Goal: Find specific page/section: Find specific page/section

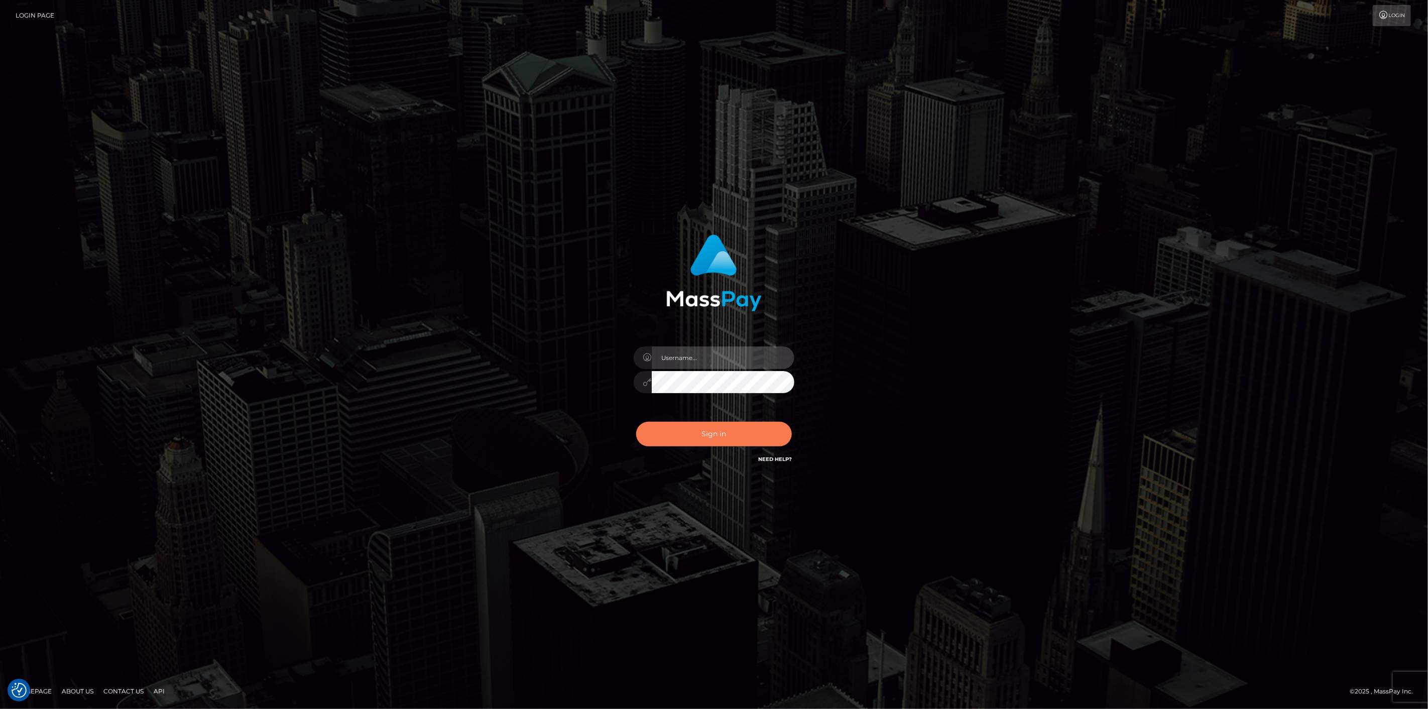
type input "[DOMAIN_NAME]"
click at [742, 438] on button "Sign in" at bounding box center [714, 434] width 156 height 25
type input "[DOMAIN_NAME]"
click at [686, 432] on button "Sign in" at bounding box center [714, 434] width 156 height 25
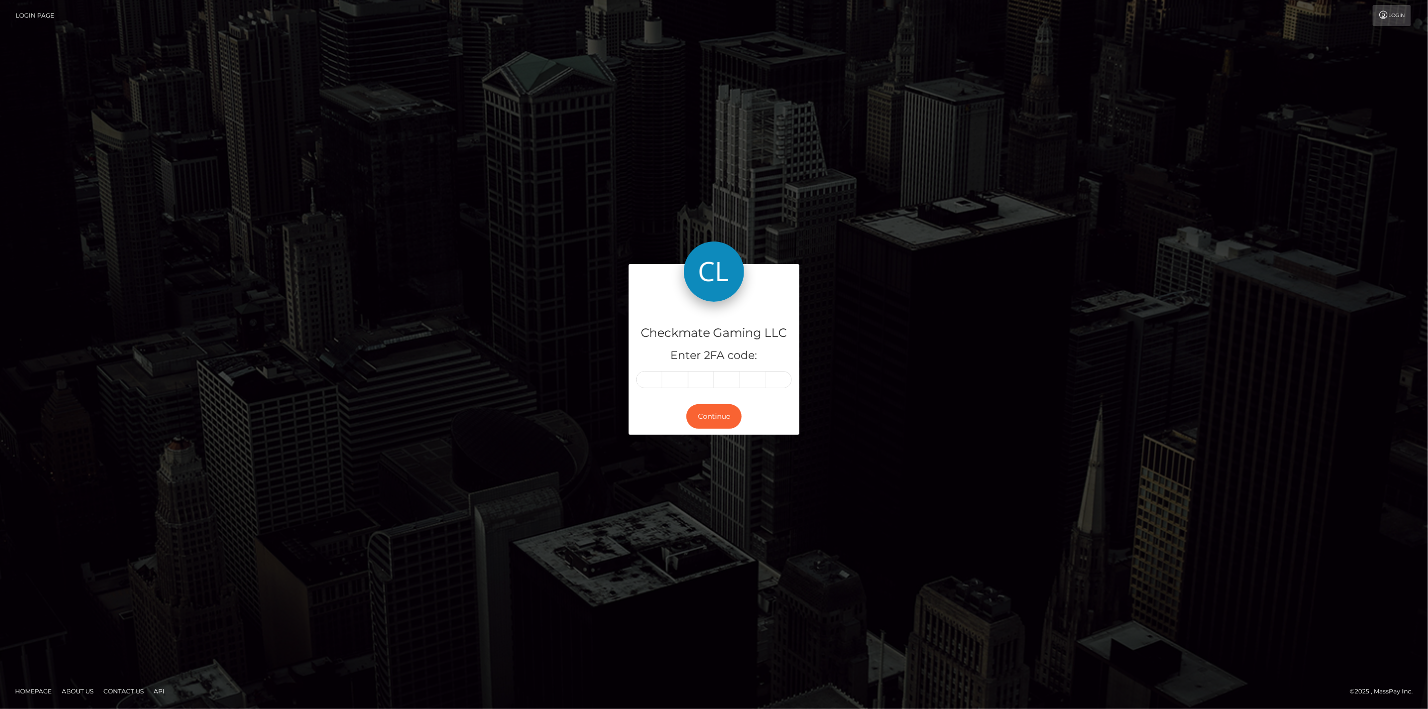
click at [653, 378] on input "text" at bounding box center [649, 379] width 26 height 17
type input "7"
type input "2"
type input "4"
type input "9"
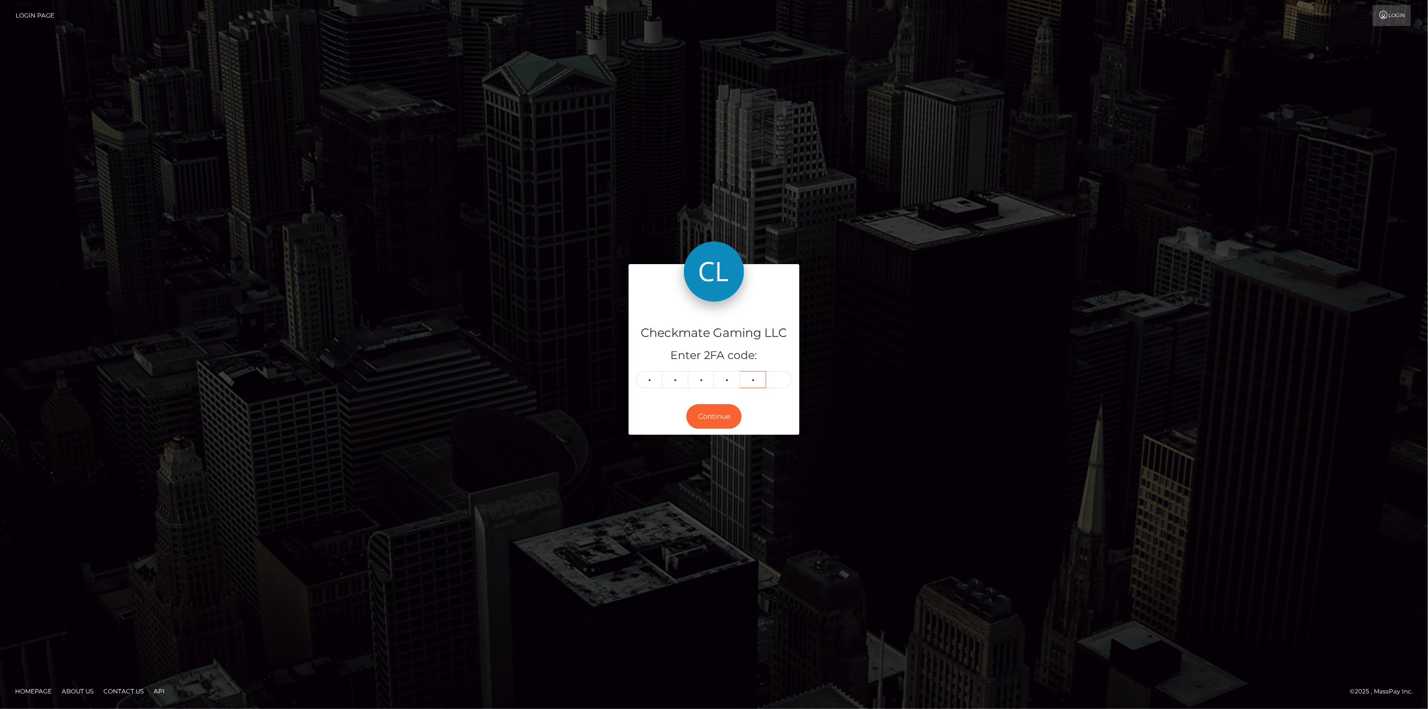
type input "1"
type input "0"
click at [709, 424] on button "Continue" at bounding box center [714, 416] width 55 height 25
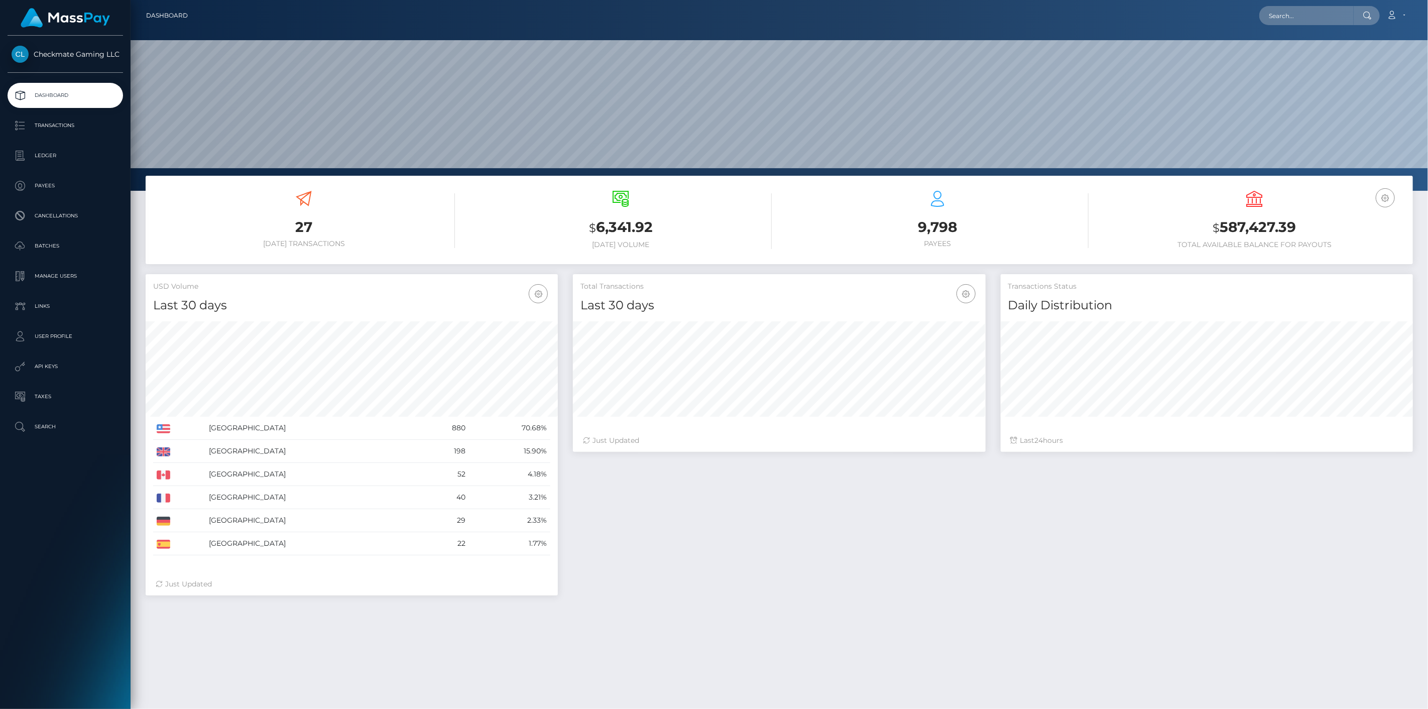
scroll to position [178, 413]
click at [54, 184] on p "Payees" at bounding box center [65, 185] width 107 height 15
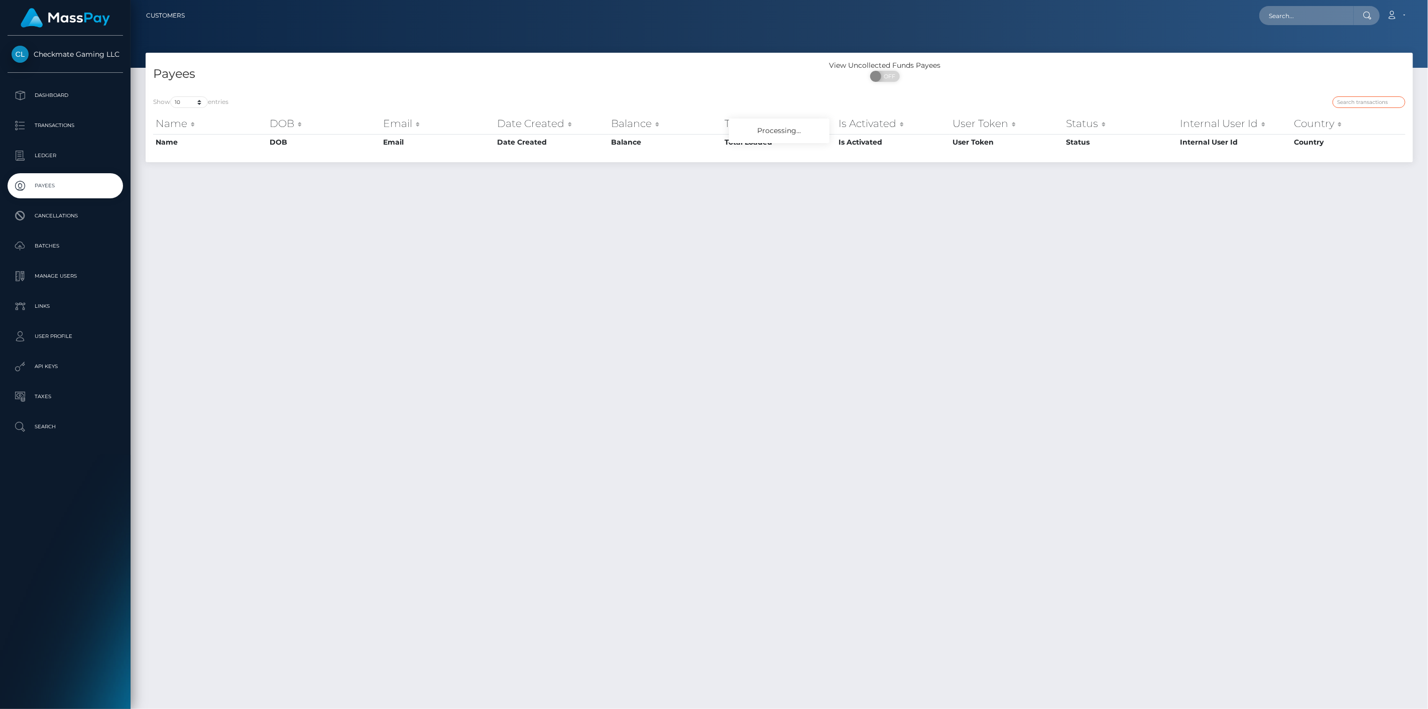
click at [1382, 105] on input "search" at bounding box center [1369, 102] width 73 height 12
paste input "45274"
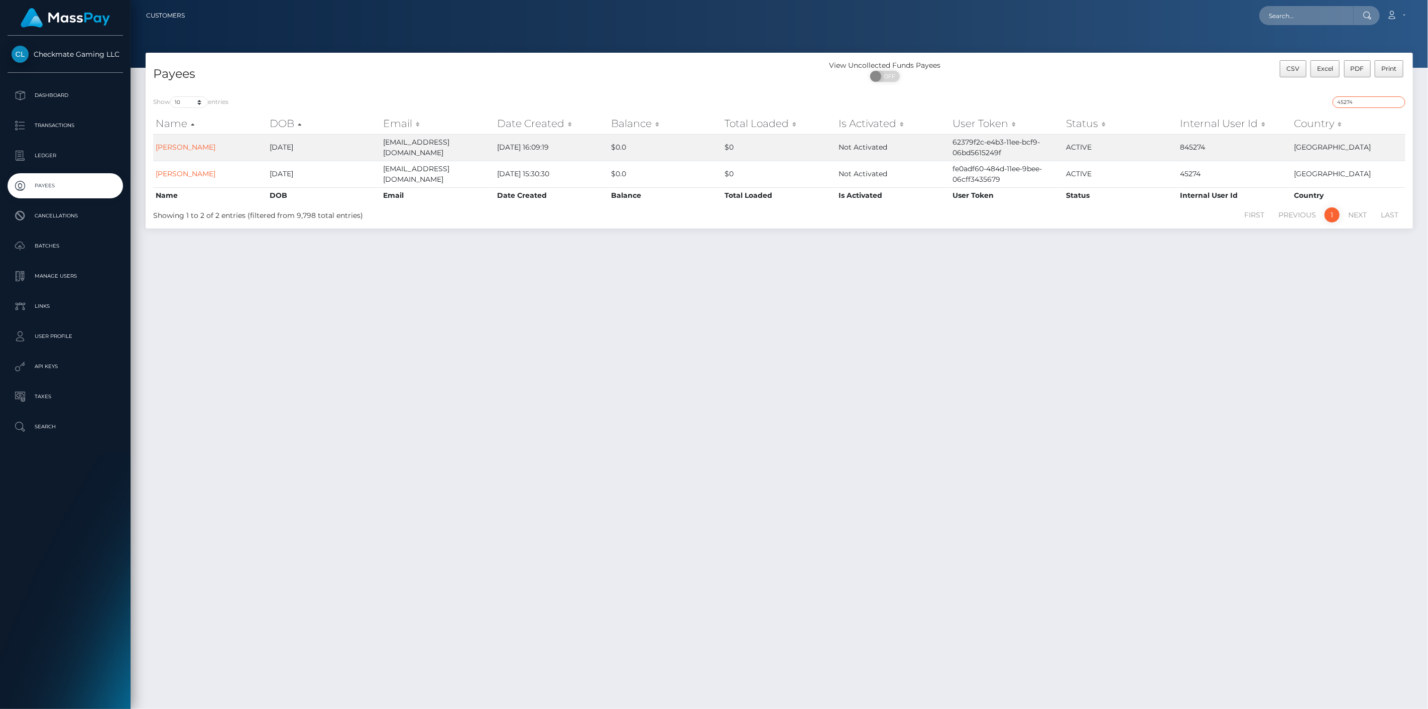
type input "45274"
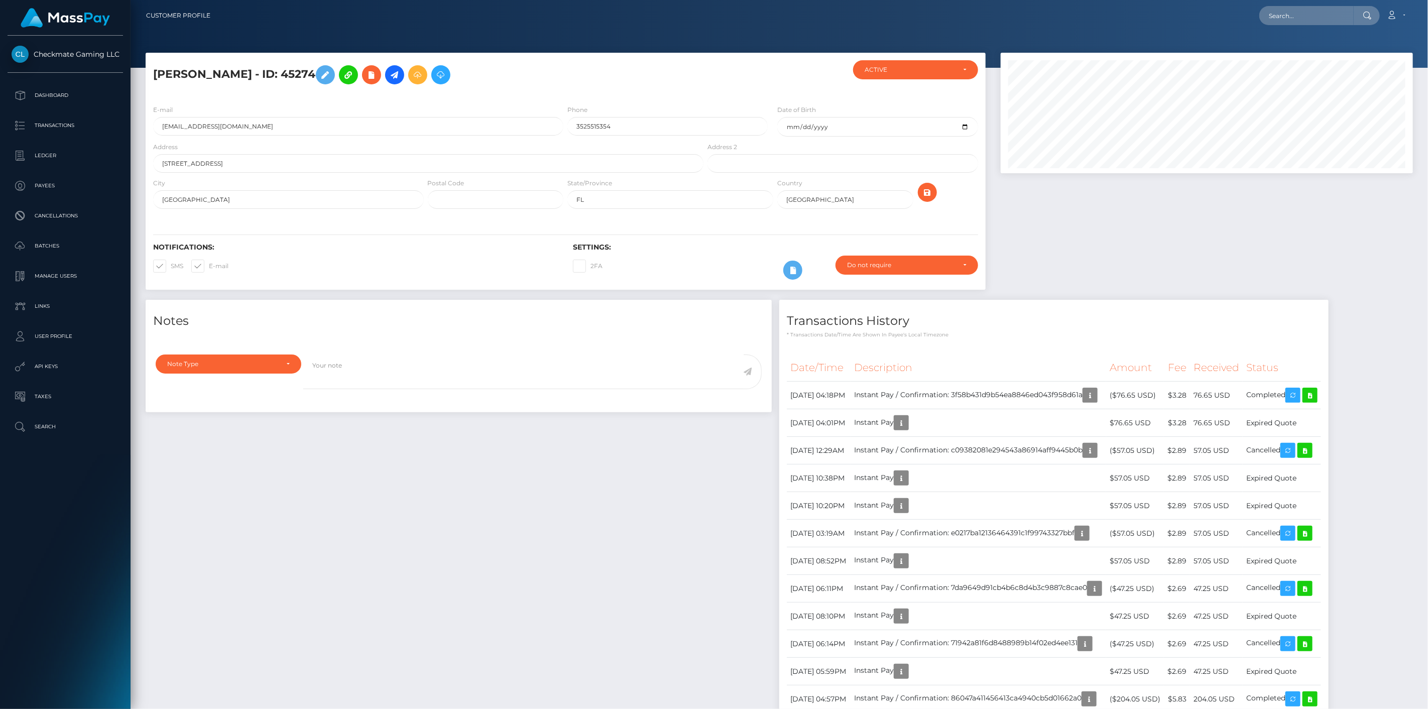
scroll to position [121, 413]
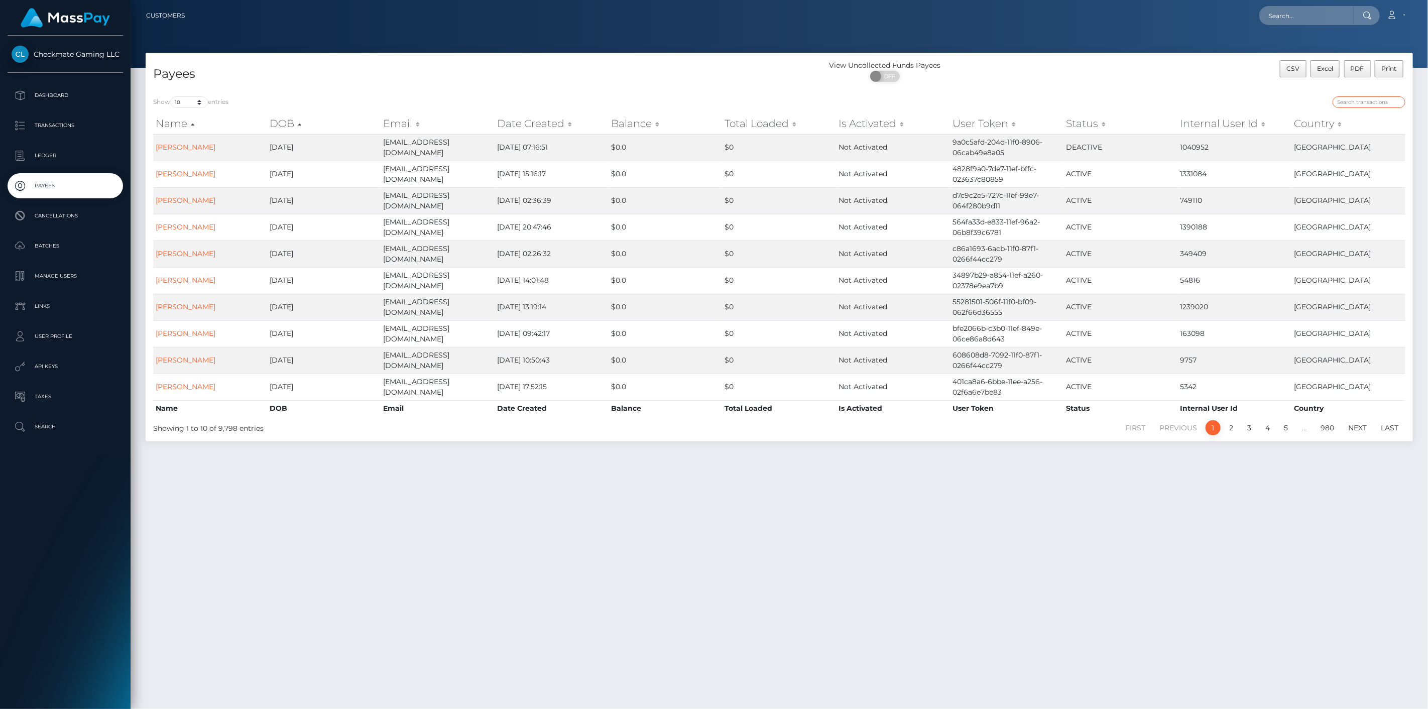
click at [1349, 103] on input "search" at bounding box center [1369, 102] width 73 height 12
paste input "911331"
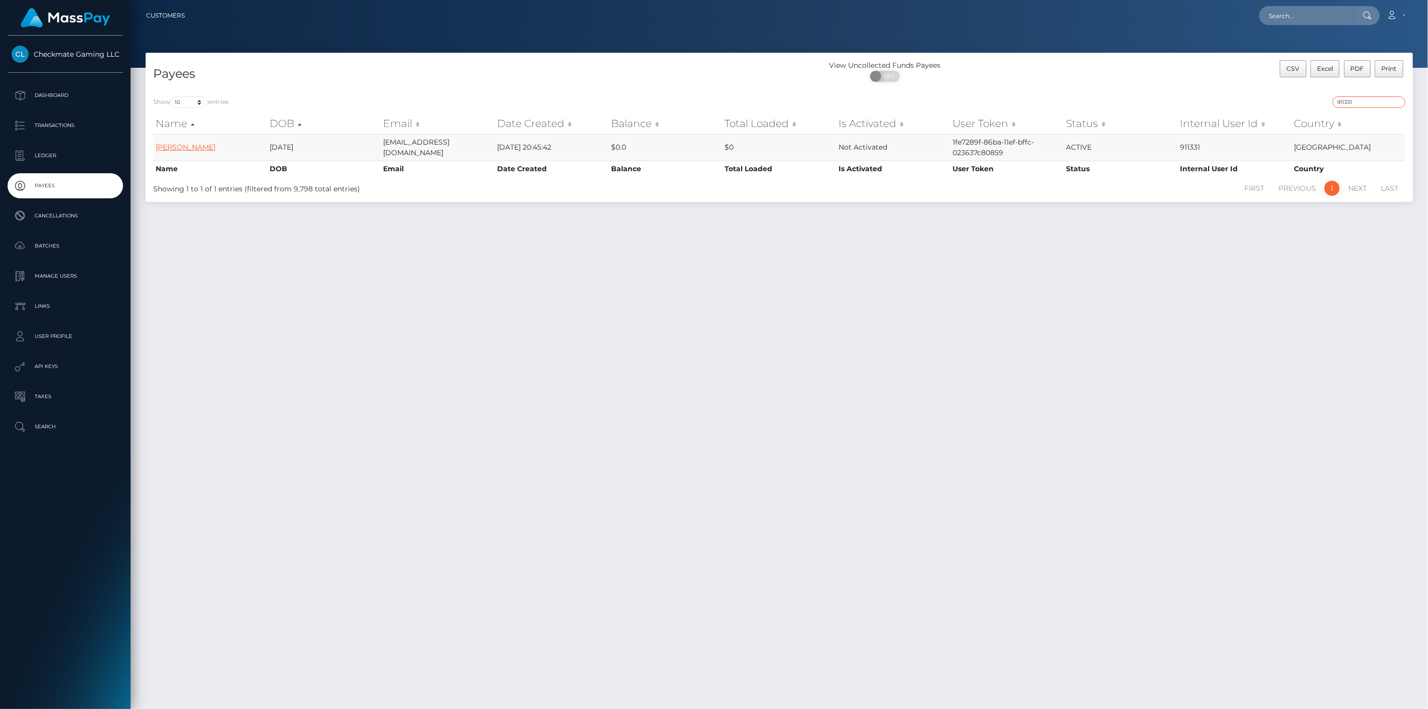
type input "911331"
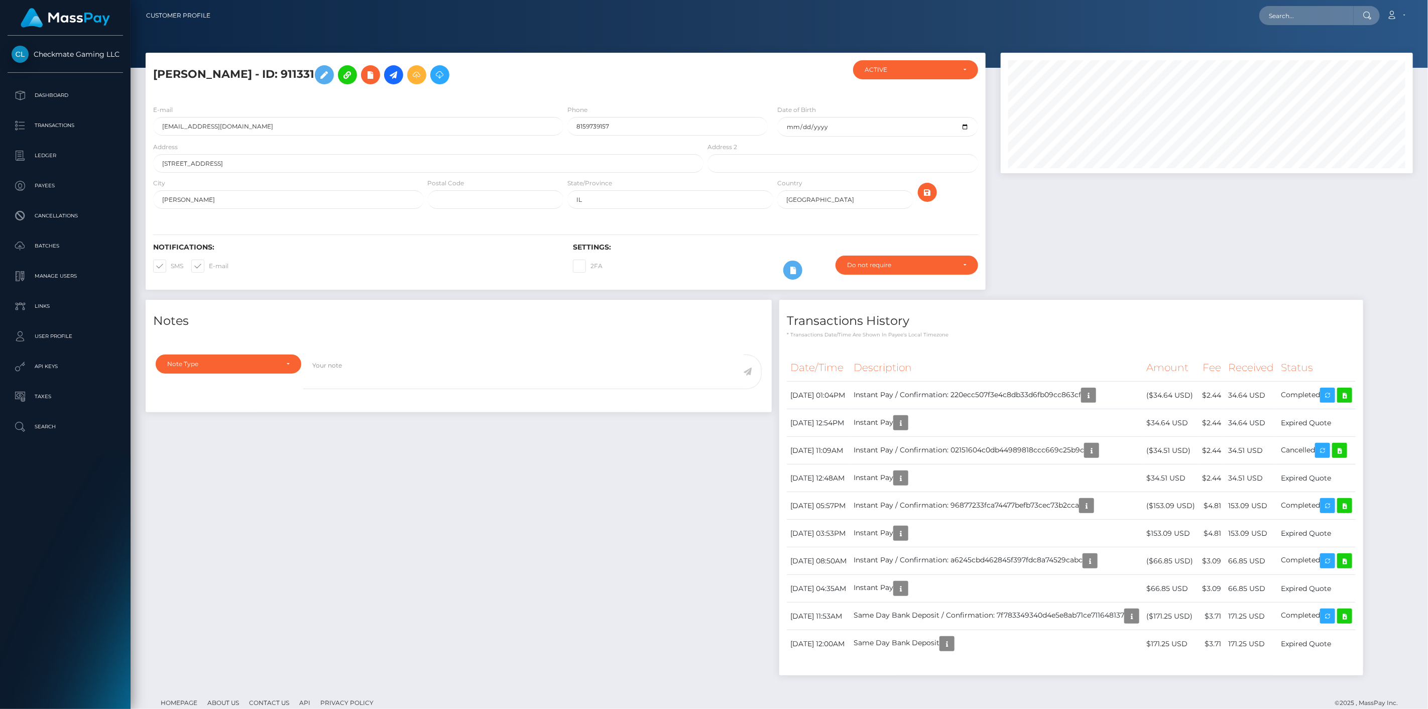
scroll to position [121, 413]
